Goal: Download file/media

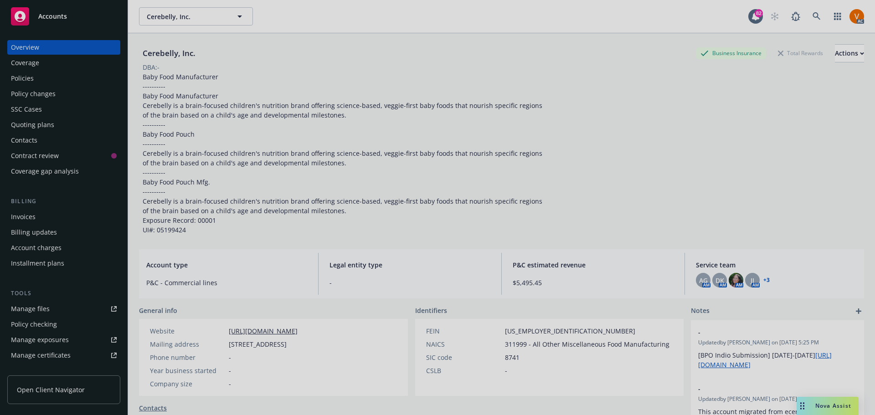
scroll to position [137, 0]
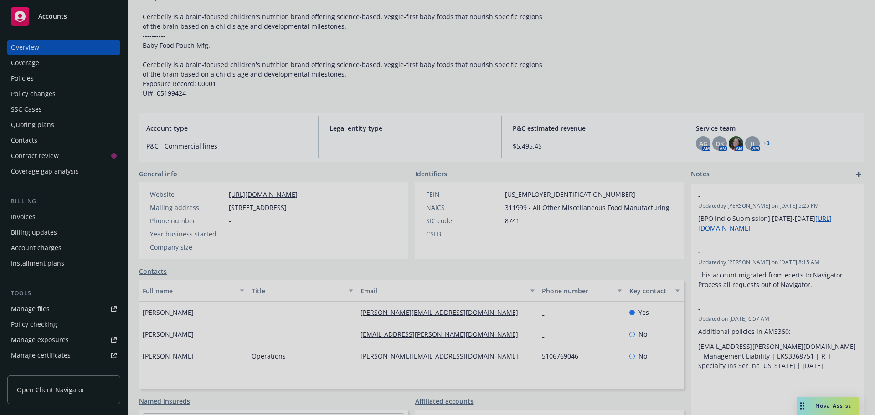
click at [41, 69] on div at bounding box center [437, 207] width 875 height 415
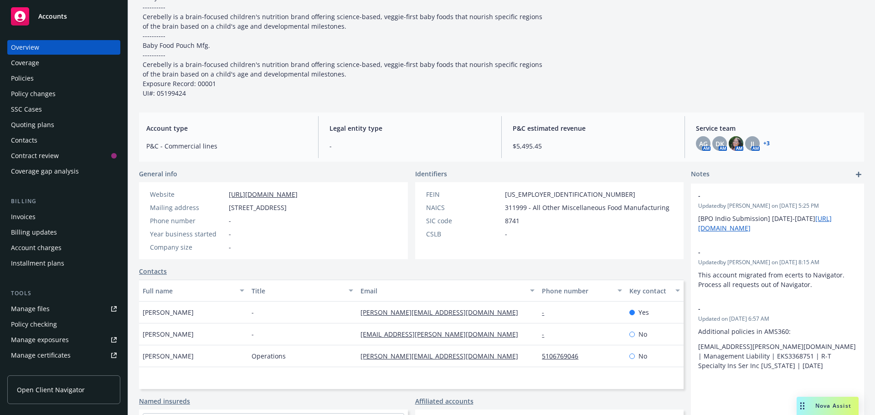
click at [29, 74] on div "Policies" at bounding box center [22, 78] width 23 height 15
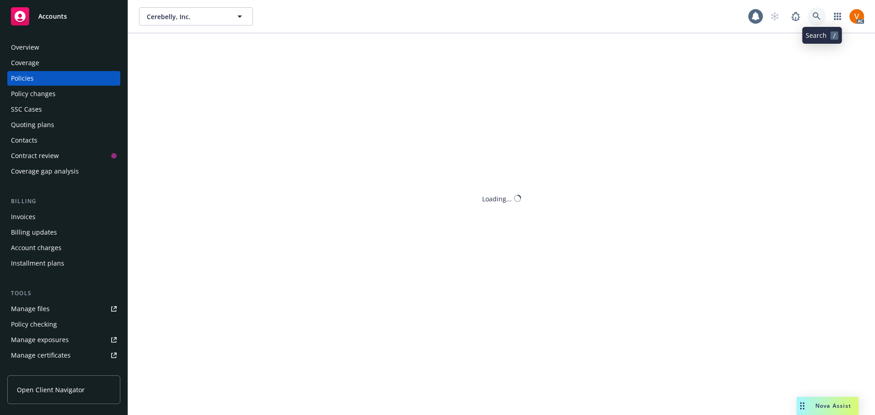
click at [823, 20] on link at bounding box center [817, 16] width 18 height 18
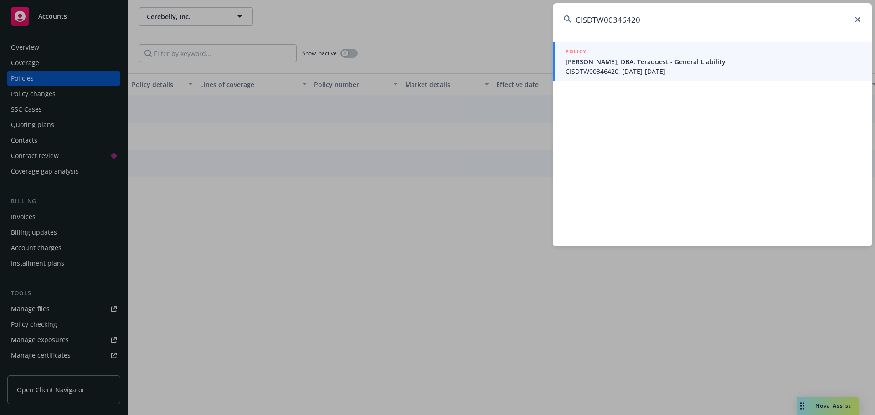
type input "CISDTW00346420"
click at [624, 57] on span "[PERSON_NAME]; DBA: Teraquest - General Liability" at bounding box center [713, 62] width 295 height 10
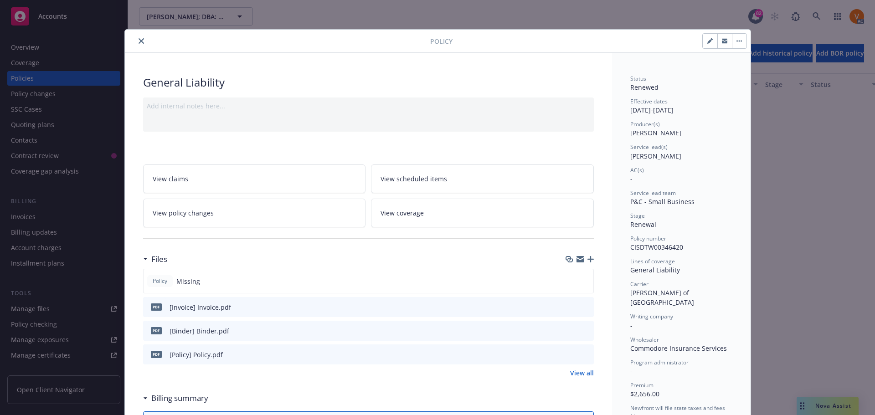
click at [139, 38] on icon "close" at bounding box center [141, 40] width 5 height 5
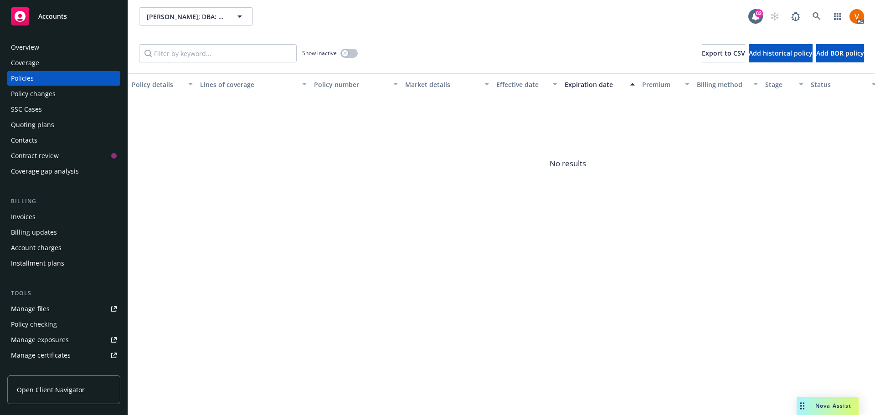
click at [36, 42] on div "Overview" at bounding box center [25, 47] width 28 height 15
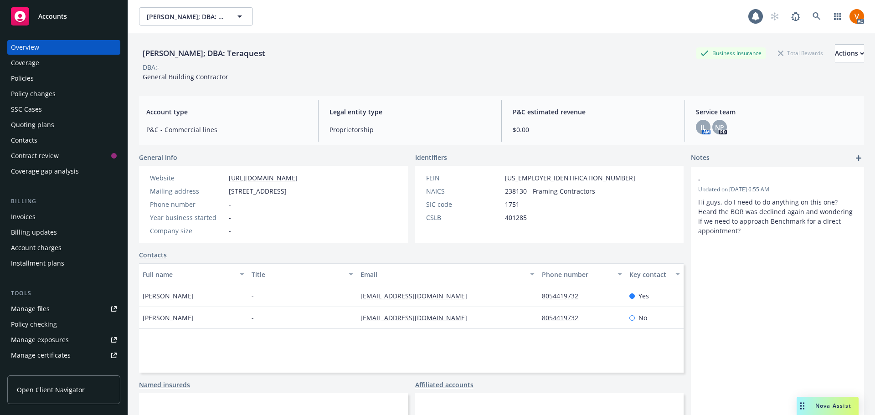
click at [39, 71] on div "Policies" at bounding box center [64, 78] width 106 height 15
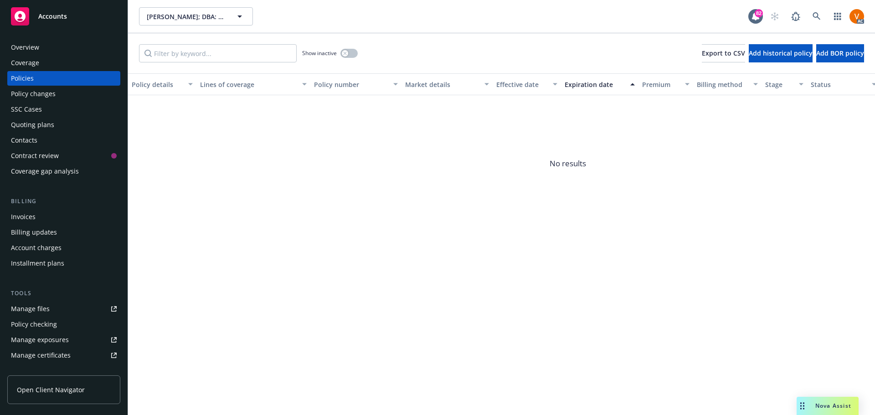
click at [46, 47] on div "Overview" at bounding box center [64, 47] width 106 height 15
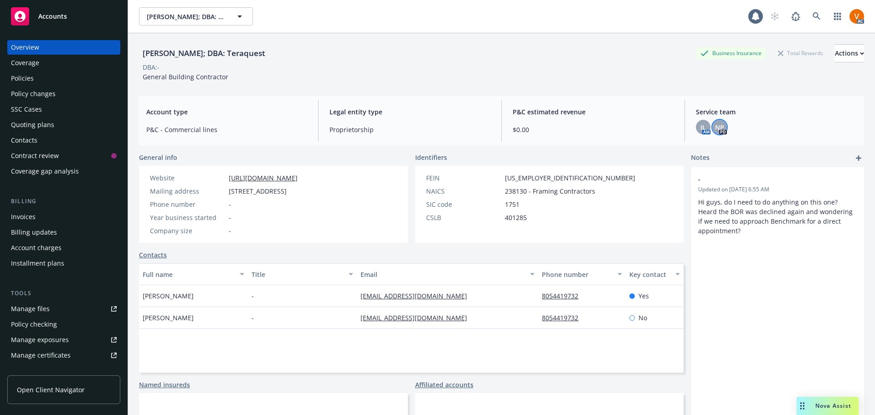
click at [715, 125] on span "NP" at bounding box center [719, 128] width 9 height 10
click at [696, 121] on div "IL" at bounding box center [703, 127] width 15 height 15
click at [26, 71] on div "Policies" at bounding box center [22, 78] width 23 height 15
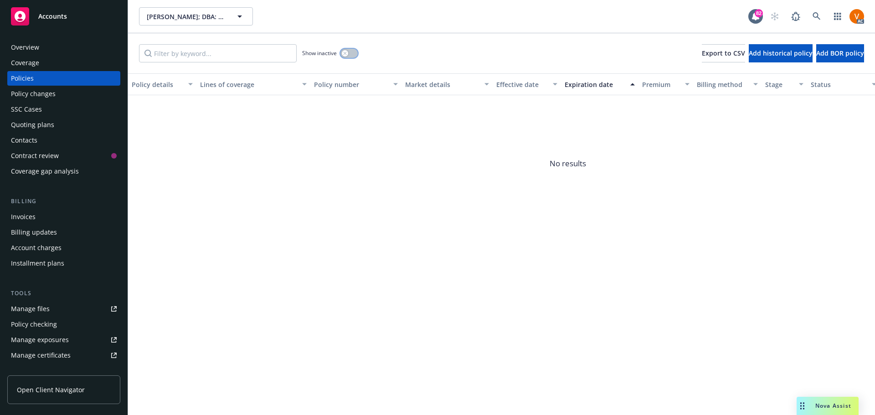
click at [344, 52] on icon "button" at bounding box center [345, 54] width 4 height 4
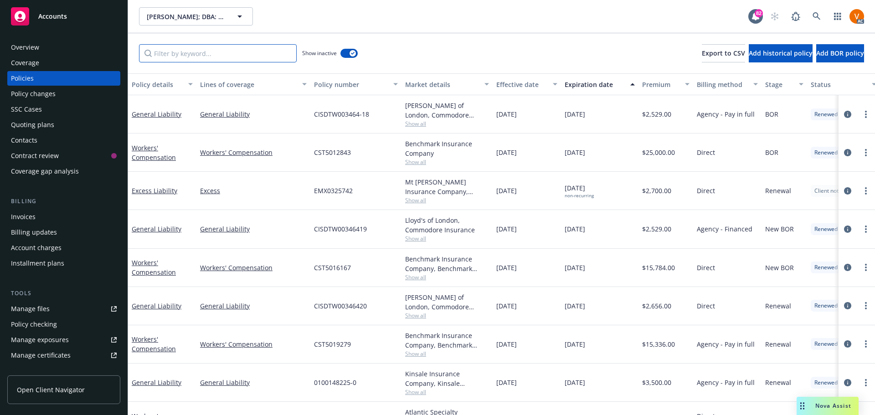
click at [227, 54] on input "Filter by keyword..." at bounding box center [218, 53] width 158 height 18
paste input "CISDTW00346420"
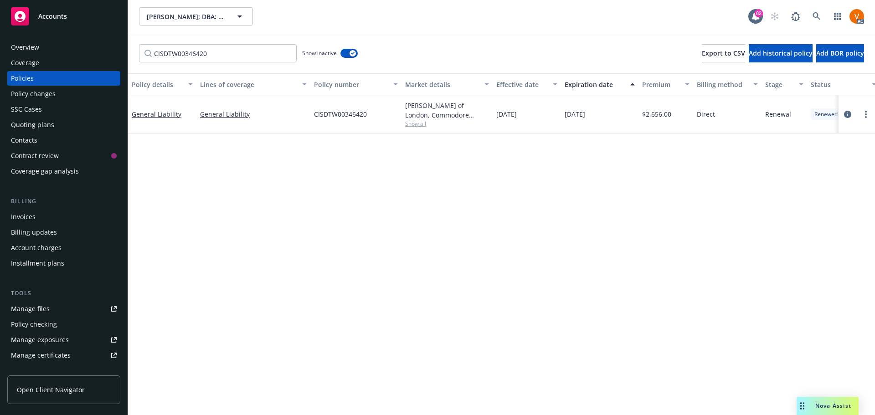
click at [411, 120] on span "Show all" at bounding box center [447, 124] width 84 height 8
click at [272, 121] on div "General Liability" at bounding box center [253, 114] width 114 height 38
click at [155, 110] on link "General Liability" at bounding box center [157, 114] width 50 height 9
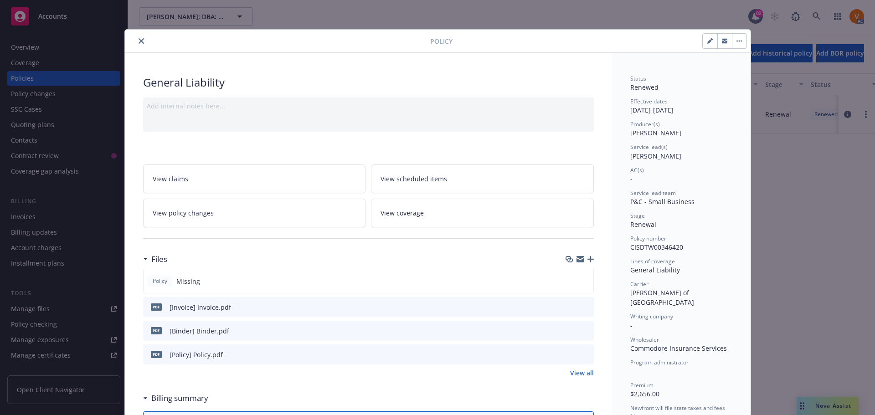
scroll to position [27, 0]
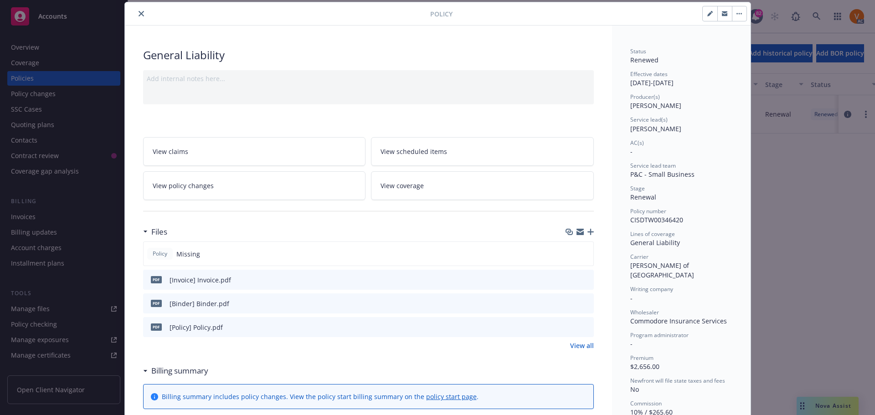
click at [139, 12] on button "close" at bounding box center [141, 13] width 11 height 11
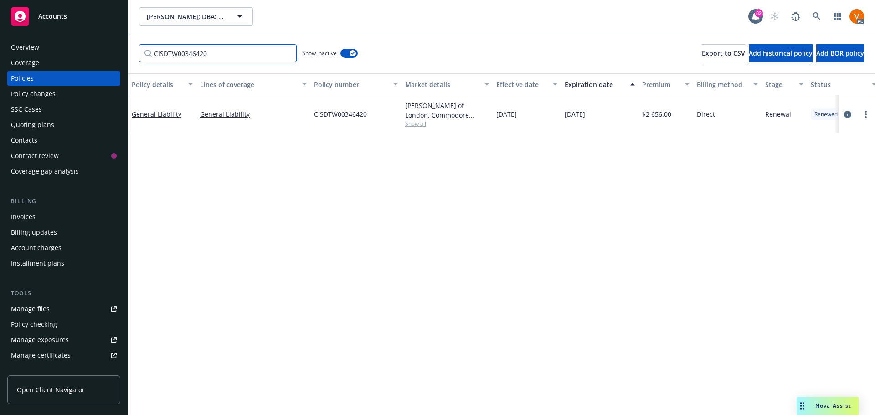
drag, startPoint x: 238, startPoint y: 47, endPoint x: 89, endPoint y: 45, distance: 148.2
click at [89, 45] on div "Accounts Overview Coverage Policies Policy changes SSC Cases Quoting plans Cont…" at bounding box center [437, 207] width 875 height 415
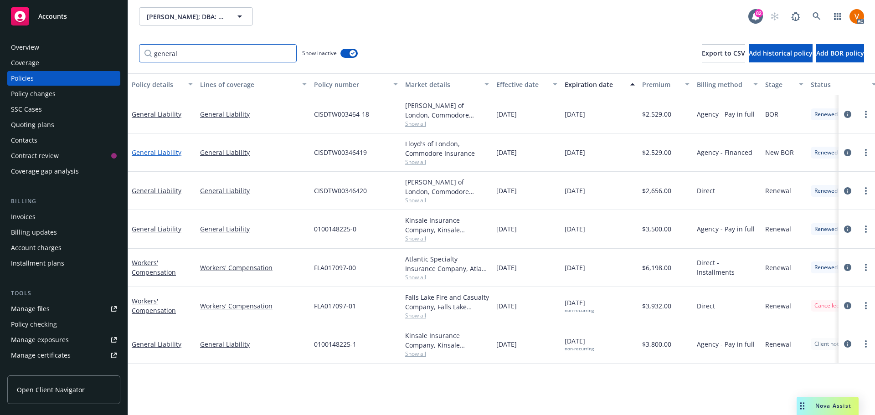
type input "general"
click at [151, 148] on link "General Liability" at bounding box center [157, 152] width 50 height 9
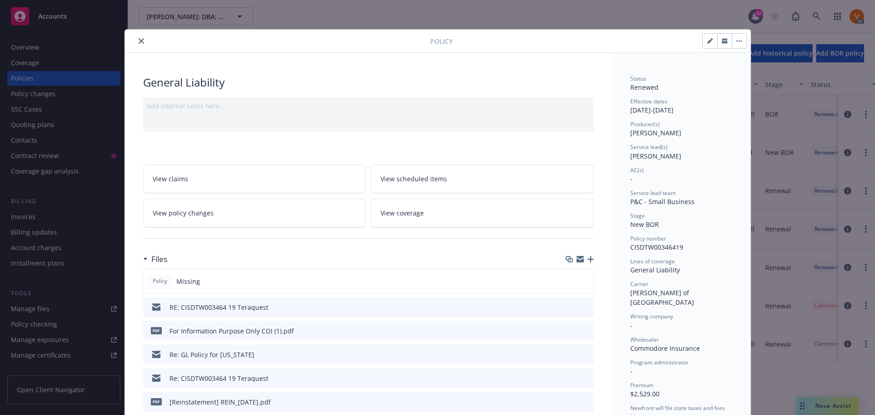
click at [139, 38] on icon "close" at bounding box center [141, 40] width 5 height 5
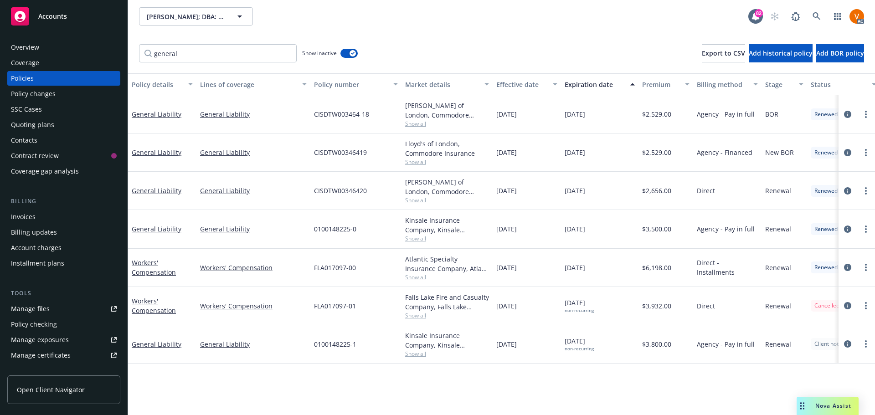
click at [43, 42] on div "Overview" at bounding box center [64, 47] width 106 height 15
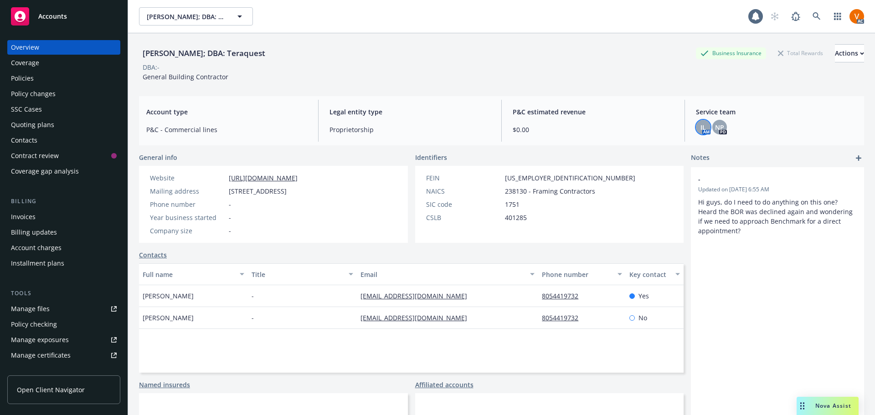
click at [700, 126] on div "IL" at bounding box center [703, 127] width 15 height 15
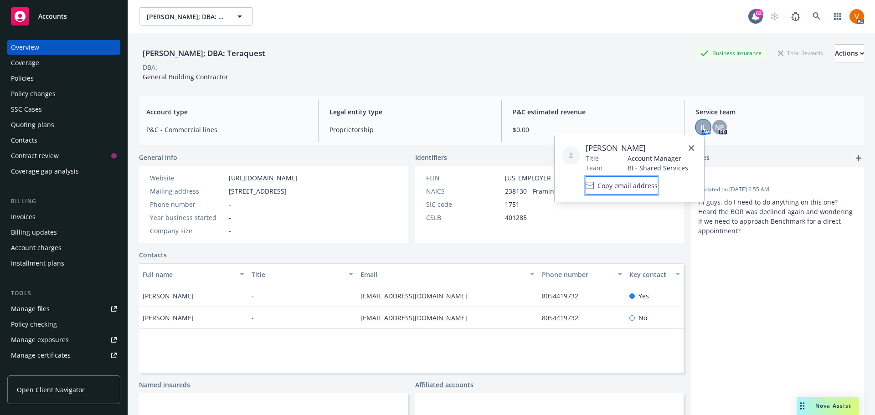
click at [631, 184] on span "Copy email address" at bounding box center [628, 186] width 60 height 10
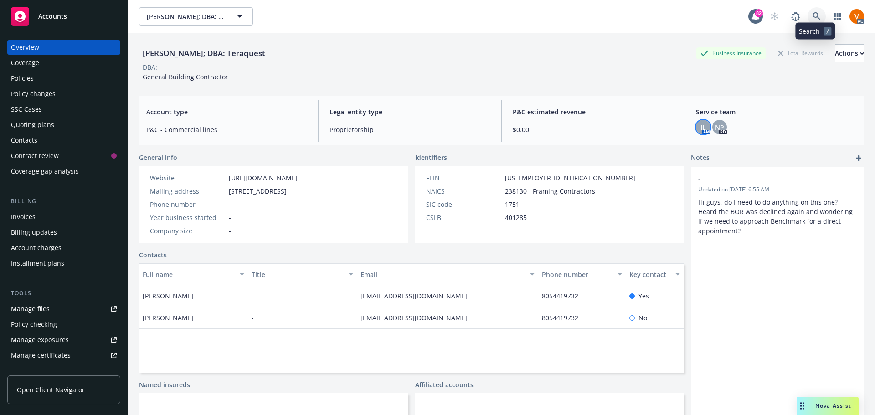
click at [820, 16] on link at bounding box center [817, 16] width 18 height 18
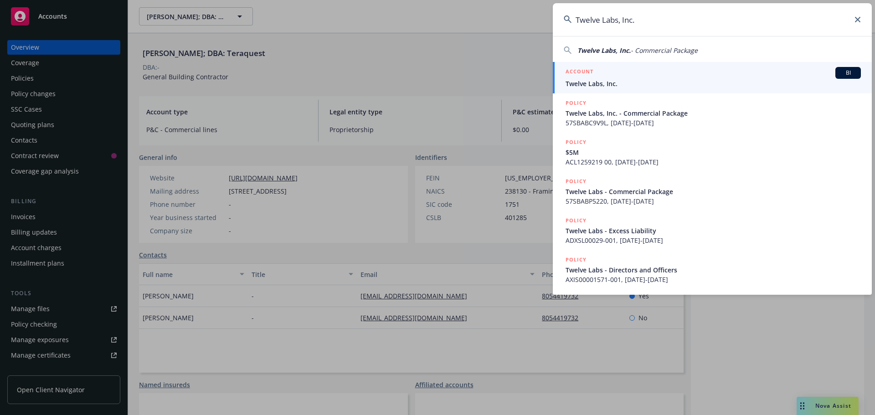
type input "Twelve Labs, Inc."
click at [604, 78] on div "ACCOUNT BI" at bounding box center [713, 73] width 295 height 12
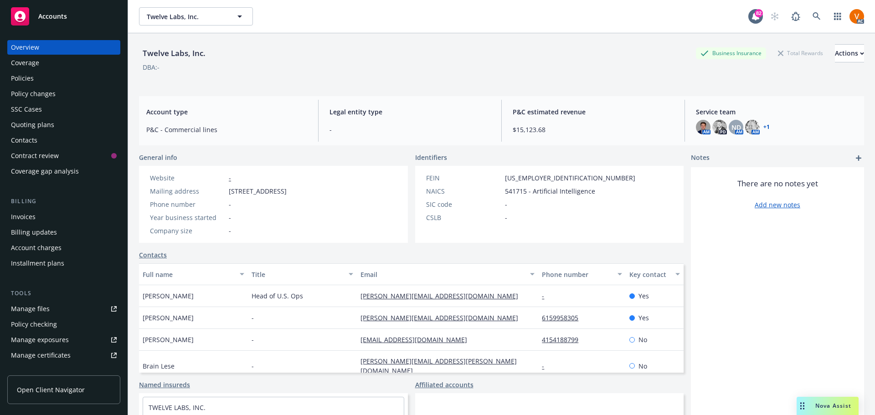
click at [37, 72] on div "Policies" at bounding box center [64, 78] width 106 height 15
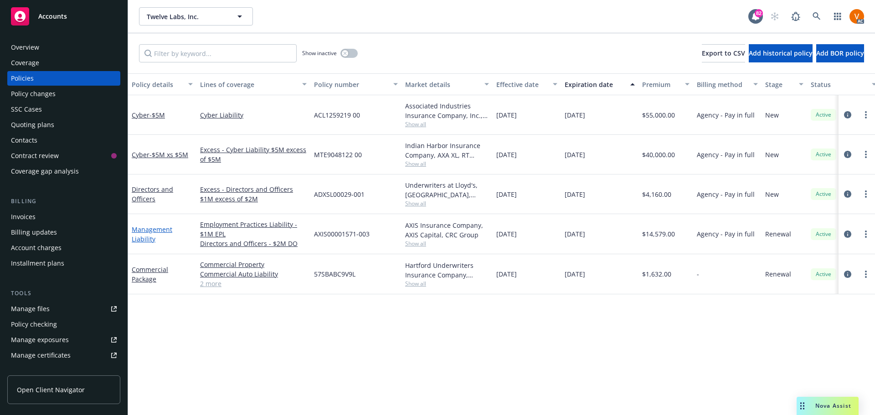
click at [153, 225] on link "Management Liability" at bounding box center [152, 234] width 41 height 18
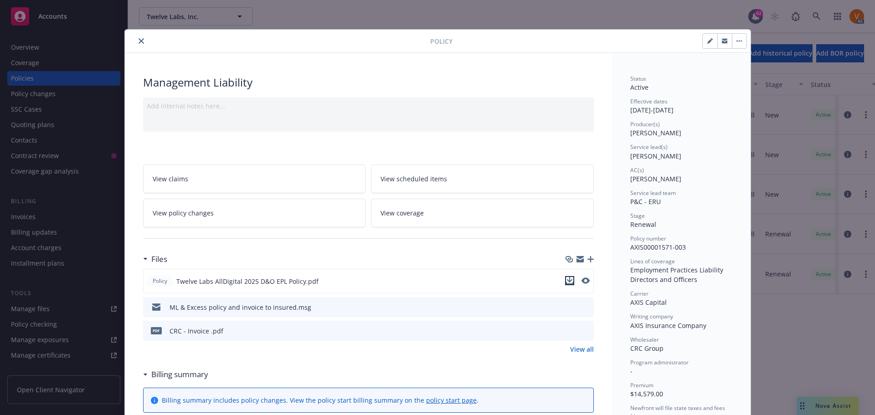
click at [568, 277] on icon "download file" at bounding box center [569, 280] width 7 height 7
